Goal: Task Accomplishment & Management: Use online tool/utility

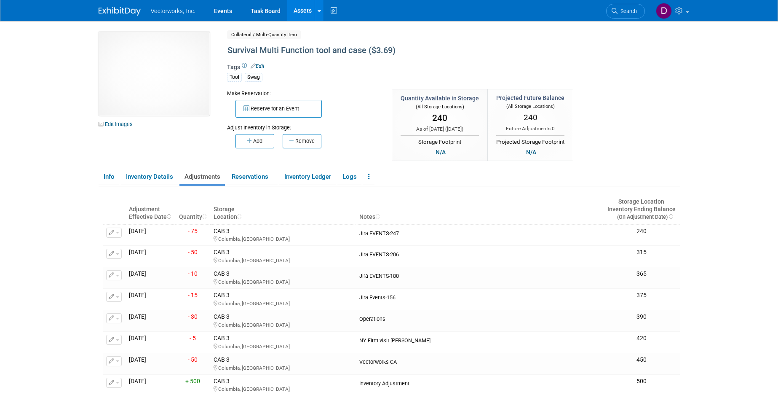
click at [165, 11] on span "Vectorworks, Inc." at bounding box center [173, 11] width 45 height 7
click at [226, 10] on link "Events" at bounding box center [223, 10] width 31 height 21
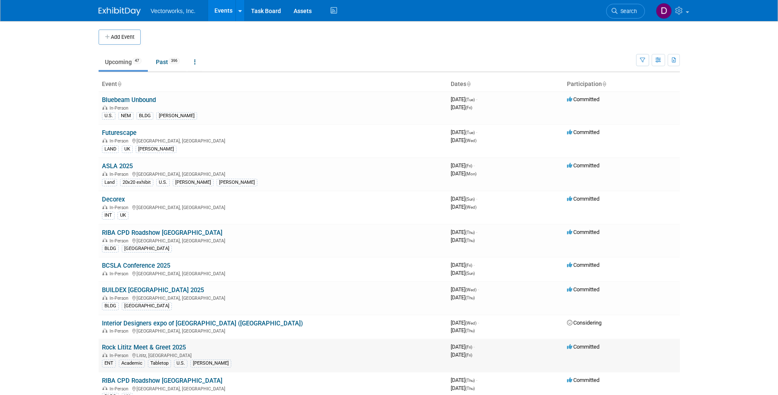
click at [182, 344] on link "Rock Lititz Meet & Greet 2025" at bounding box center [144, 347] width 84 height 8
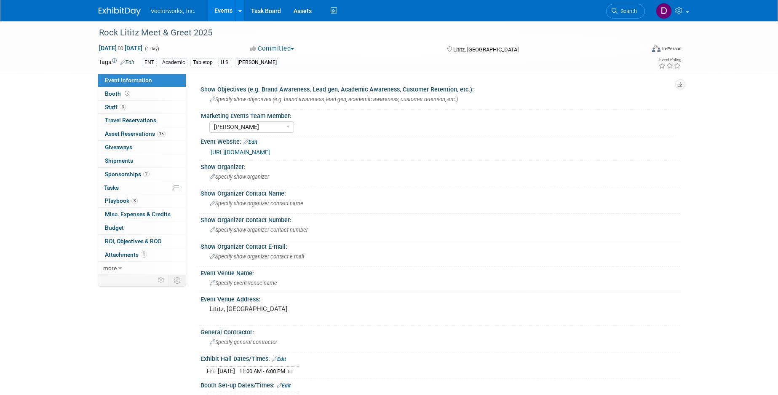
select select "Sarah Rose Angley"
click at [156, 133] on span "Asset Reservations 15" at bounding box center [135, 133] width 61 height 7
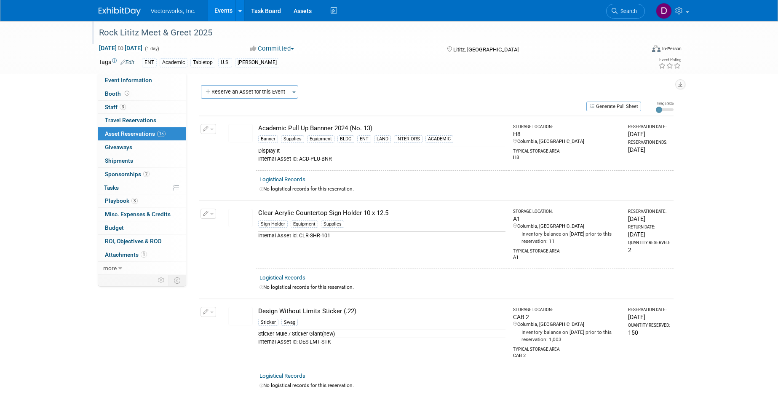
drag, startPoint x: 99, startPoint y: 33, endPoint x: 214, endPoint y: 36, distance: 115.0
click at [214, 36] on div "Rock Lititz Meet & Greet 2025" at bounding box center [364, 32] width 536 height 15
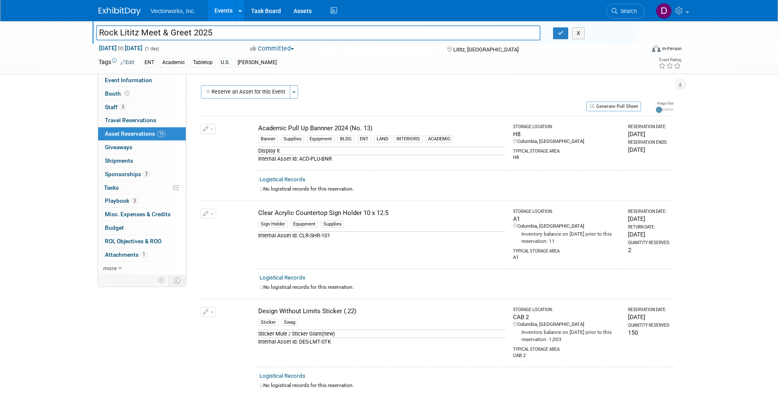
drag, startPoint x: 214, startPoint y: 31, endPoint x: 99, endPoint y: 35, distance: 114.2
click at [99, 35] on input "Rock Lititz Meet & Greet 2025" at bounding box center [318, 32] width 445 height 15
click at [622, 106] on button "Generate Pull Sheet" at bounding box center [613, 106] width 55 height 10
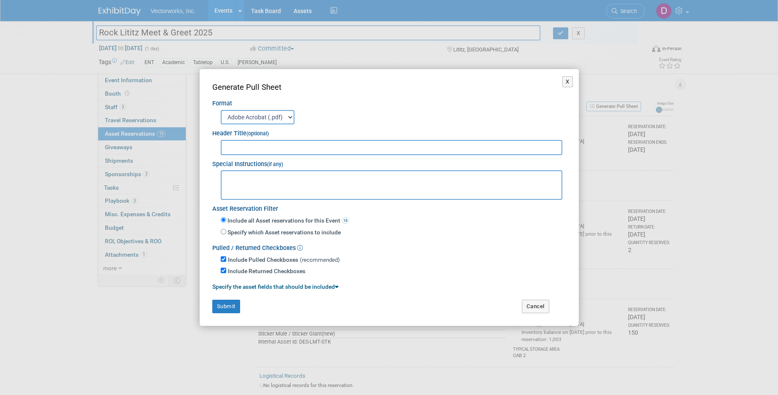
click at [313, 147] on input "text" at bounding box center [392, 147] width 342 height 15
paste input "Rock Lititz Meet & Greet 2025"
type input "Rock Lititz Meet & Greet 2025 Draft 1"
click at [228, 305] on button "Submit" at bounding box center [226, 305] width 28 height 13
